Goal: Find specific page/section: Find specific page/section

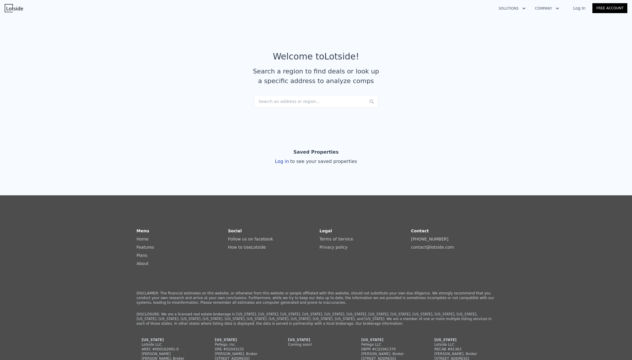
click at [331, 89] on article "Welcome to Lotside ! Search a region to find deals or look up a specific addres…" at bounding box center [316, 73] width 373 height 44
click at [320, 99] on div "Search an address or region..." at bounding box center [316, 101] width 125 height 13
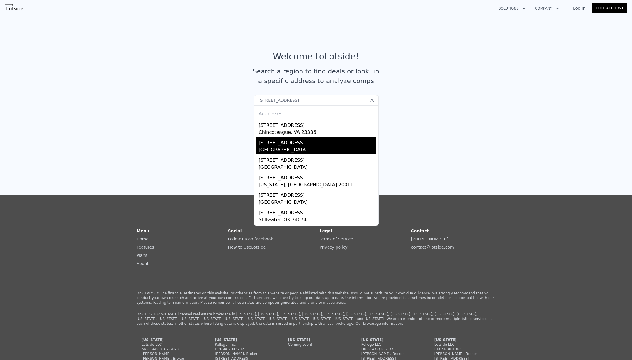
type input "[STREET_ADDRESS]"
click at [295, 141] on div "[STREET_ADDRESS]" at bounding box center [317, 141] width 117 height 9
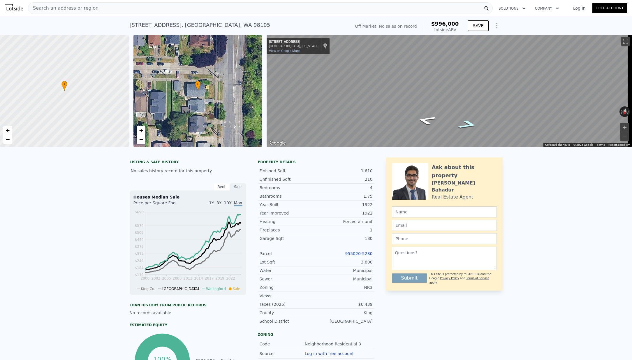
click at [467, 123] on icon "Go West, NE 51st St" at bounding box center [468, 124] width 36 height 13
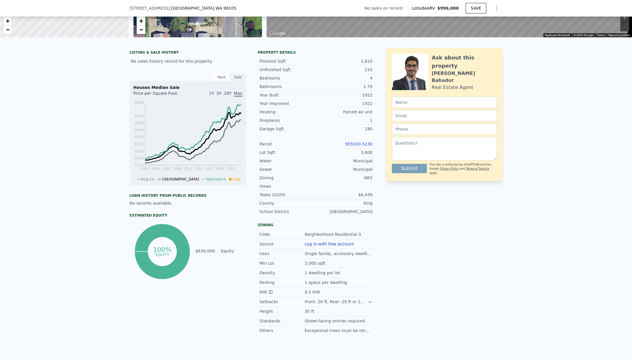
scroll to position [237, 0]
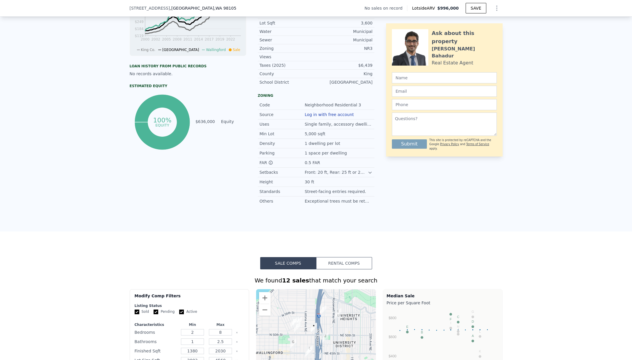
click at [370, 175] on icon at bounding box center [370, 172] width 5 height 5
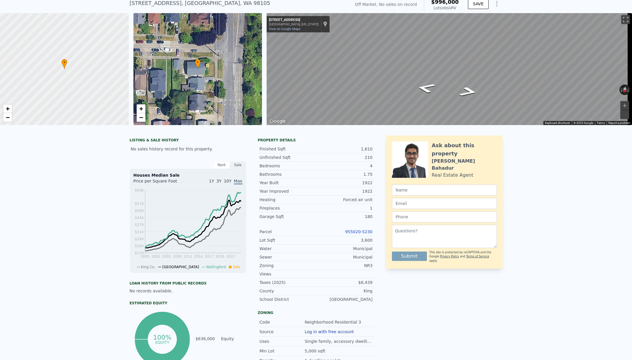
scroll to position [0, 0]
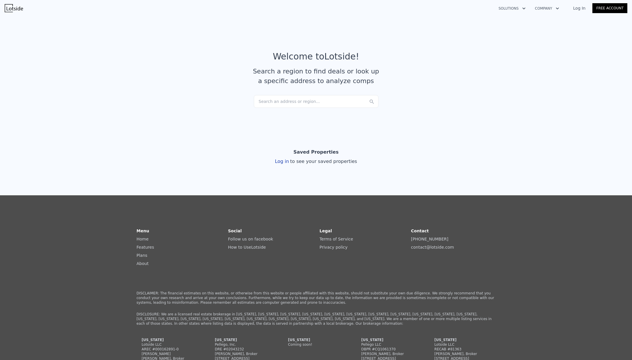
click at [14, 10] on img at bounding box center [14, 8] width 18 height 8
